Goal: Information Seeking & Learning: Learn about a topic

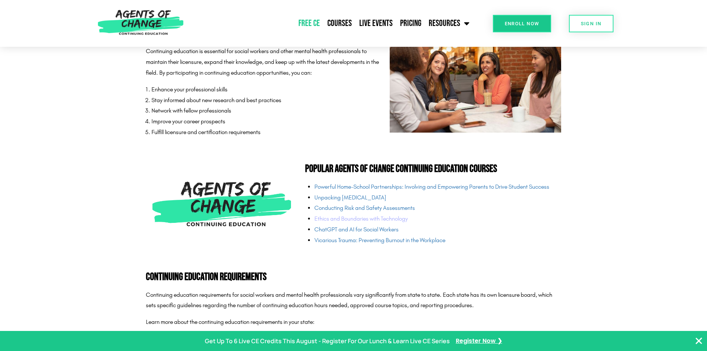
scroll to position [1743, 0]
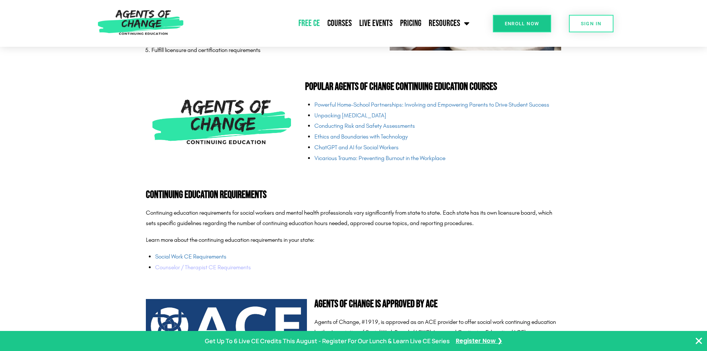
click at [205, 266] on link "Counselor / Therapist CE Requirements" at bounding box center [203, 266] width 96 height 7
click at [180, 254] on link "Social Work CE Requirements" at bounding box center [190, 256] width 71 height 7
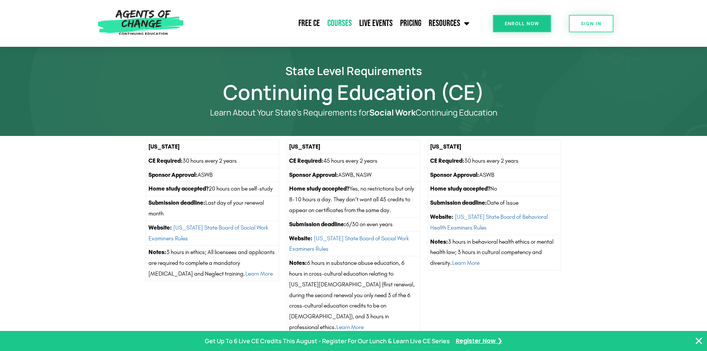
click at [333, 23] on link "Courses" at bounding box center [339, 23] width 32 height 19
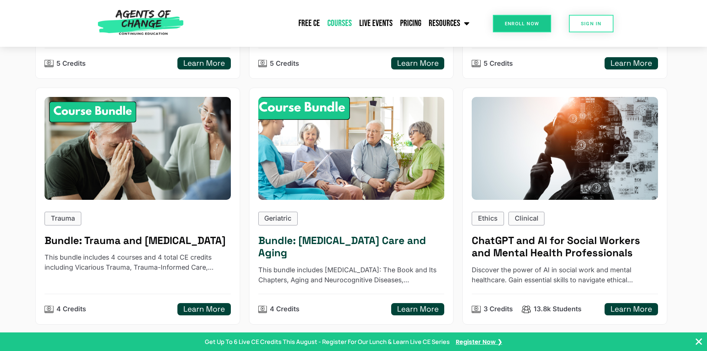
scroll to position [742, 0]
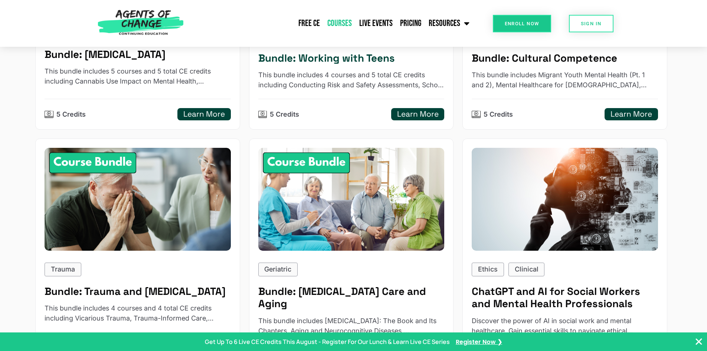
click at [402, 112] on h5 "Learn More" at bounding box center [418, 113] width 42 height 9
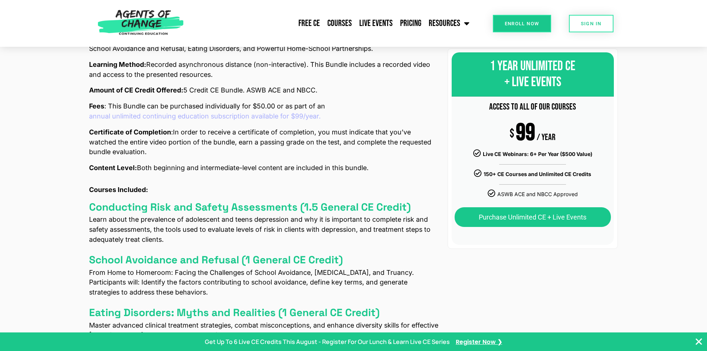
scroll to position [334, 0]
